Goal: Task Accomplishment & Management: Complete application form

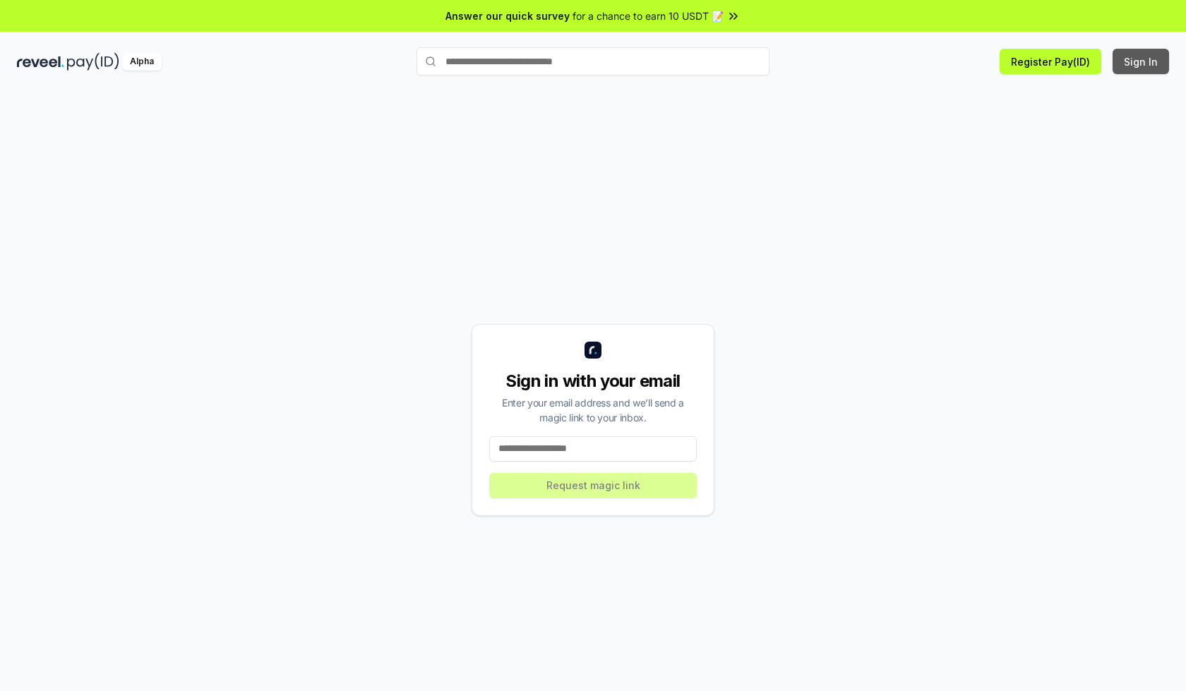
click at [1142, 61] on button "Sign In" at bounding box center [1141, 61] width 56 height 25
